Goal: Task Accomplishment & Management: Manage account settings

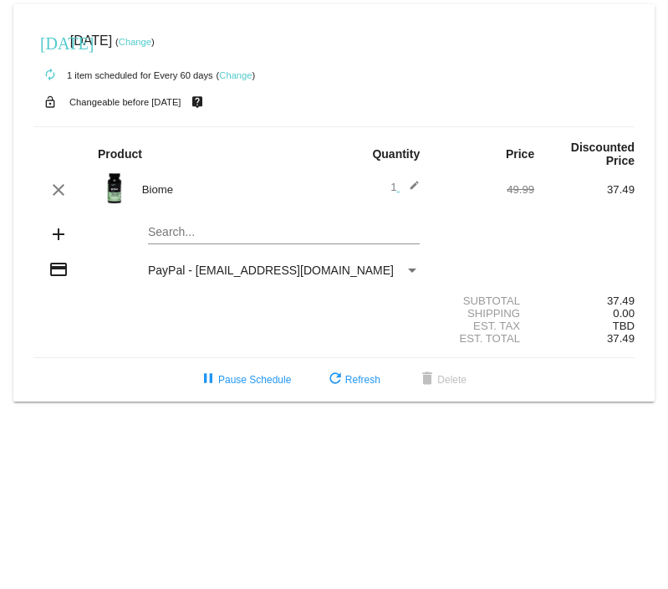
click at [151, 43] on link "Change" at bounding box center [135, 42] width 33 height 10
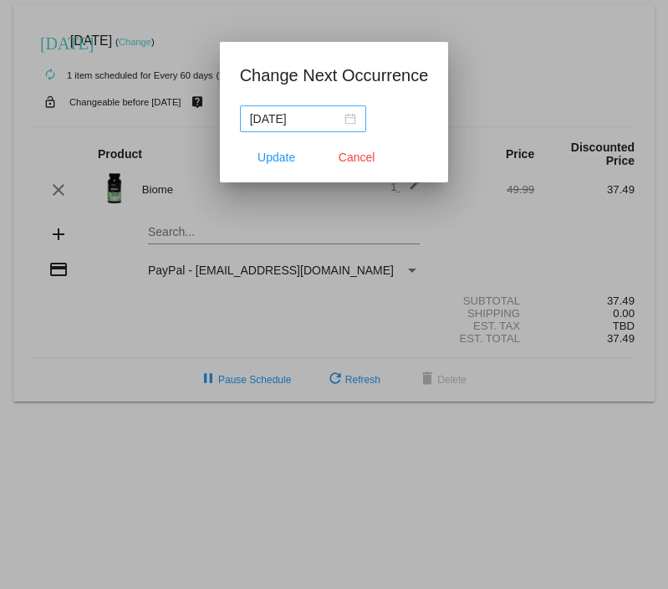
click at [344, 118] on div "[DATE]" at bounding box center [303, 119] width 106 height 18
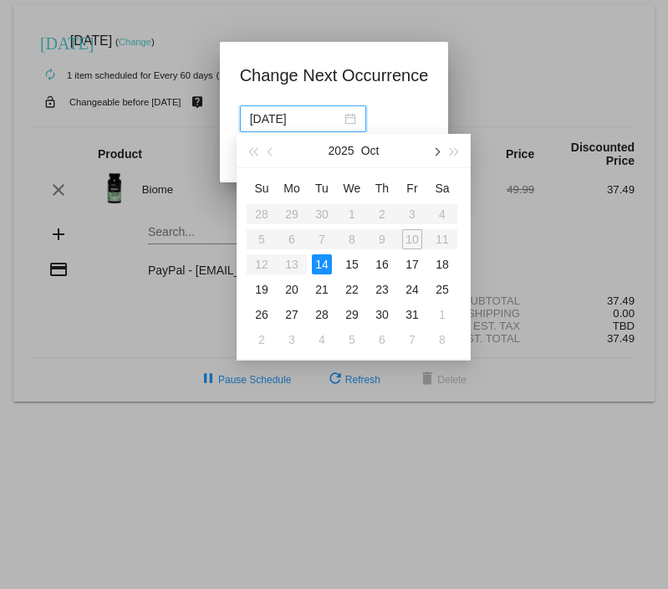
click at [439, 152] on span "button" at bounding box center [435, 152] width 8 height 8
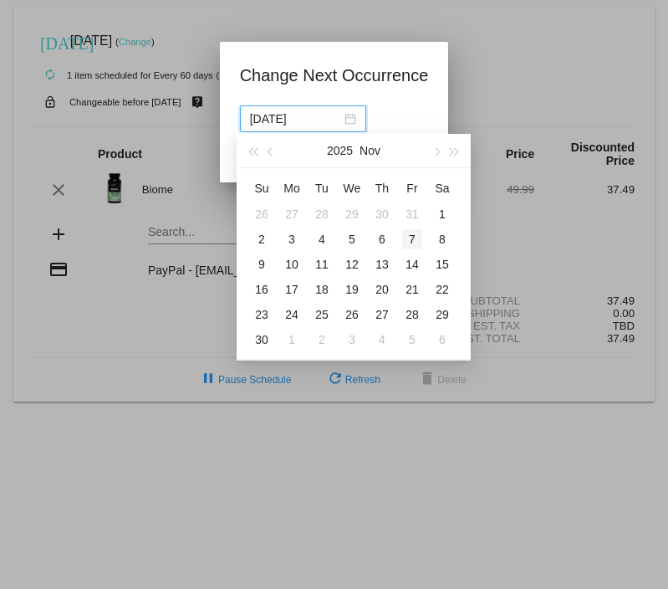
click at [413, 239] on div "7" at bounding box center [412, 239] width 20 height 20
type input "[DATE]"
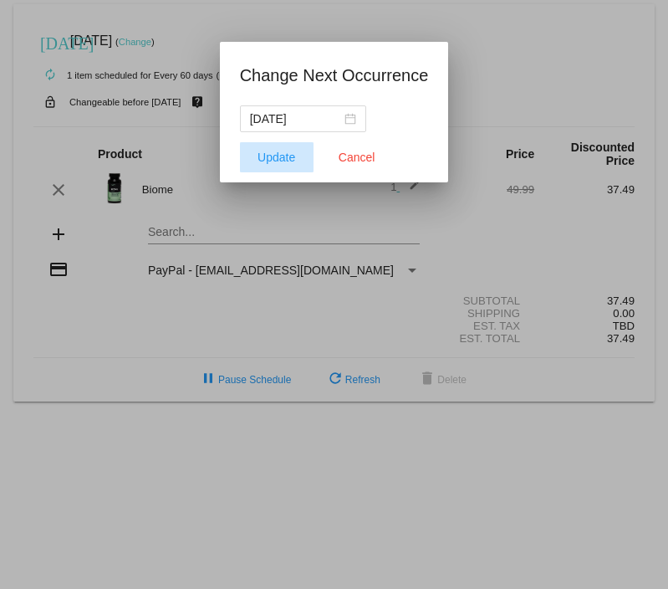
click at [283, 154] on span "Update" at bounding box center [277, 156] width 38 height 13
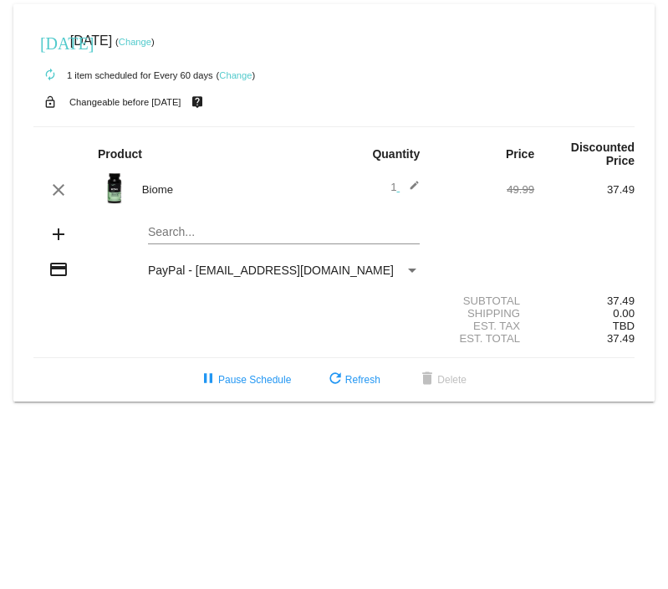
click at [151, 41] on link "Change" at bounding box center [135, 42] width 33 height 10
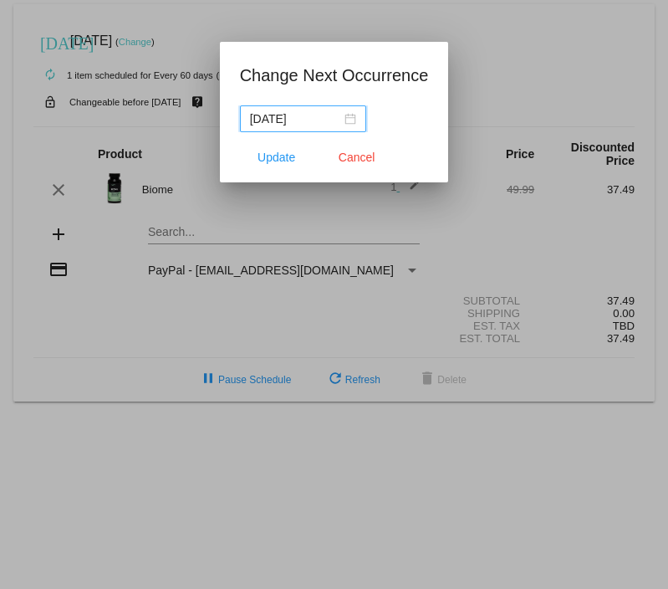
click at [341, 120] on div "[DATE]" at bounding box center [303, 119] width 106 height 18
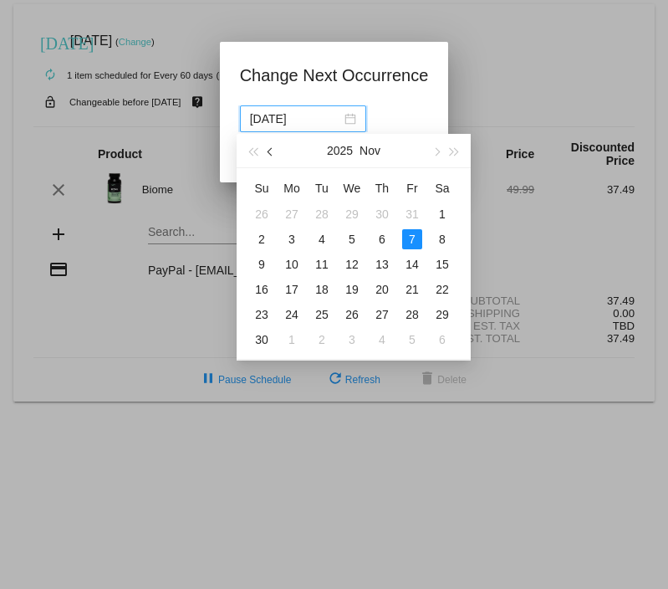
click at [274, 150] on button "button" at bounding box center [271, 150] width 18 height 33
click at [436, 150] on span "button" at bounding box center [435, 152] width 8 height 8
click at [271, 151] on span "button" at bounding box center [272, 152] width 8 height 8
click at [435, 151] on span "button" at bounding box center [435, 152] width 8 height 8
click at [438, 150] on span "button" at bounding box center [435, 152] width 8 height 8
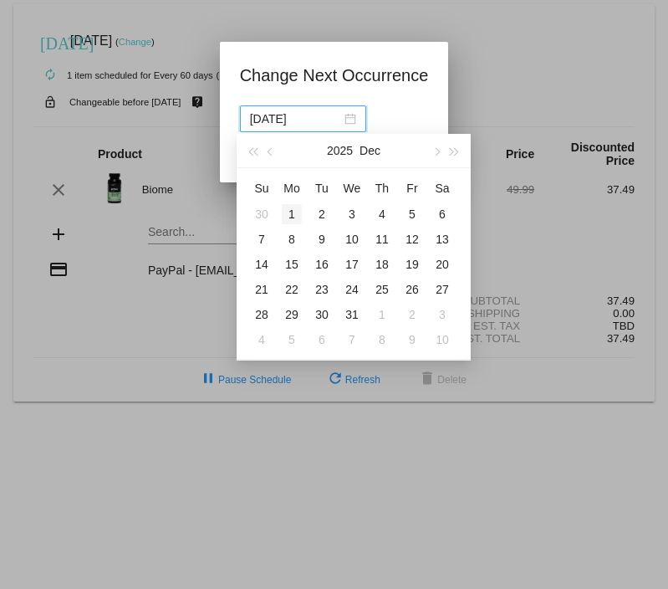
click at [293, 213] on div "1" at bounding box center [292, 214] width 20 height 20
type input "2025-12-01"
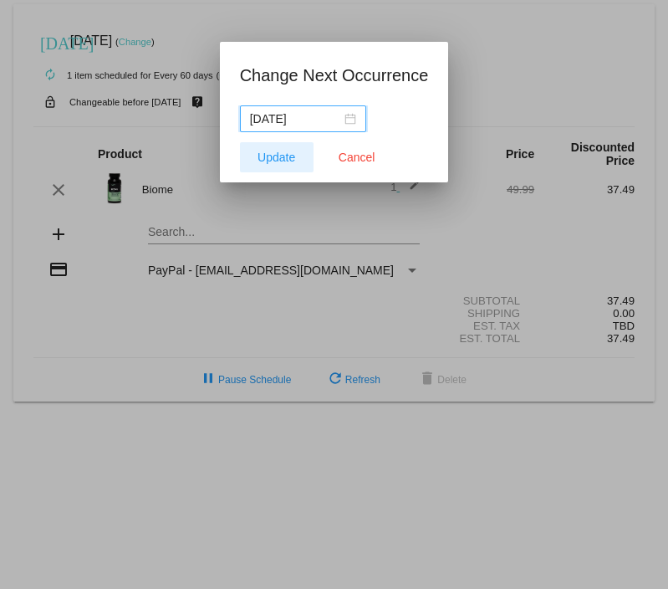
click at [278, 155] on span "Update" at bounding box center [277, 156] width 38 height 13
